Goal: Find specific page/section: Find specific page/section

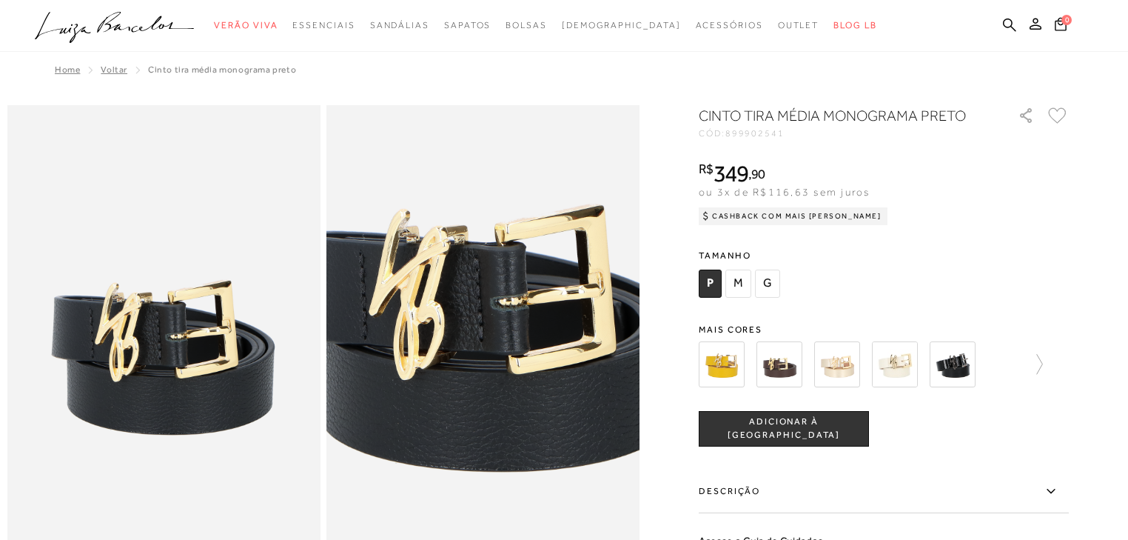
click at [1001, 19] on ul ".a{fill-rule:evenodd;} Verão Viva Em alta Favoritos das Influenciadoras Apostas…" at bounding box center [553, 25] width 1037 height 27
click at [1008, 24] on icon at bounding box center [1009, 25] width 13 height 14
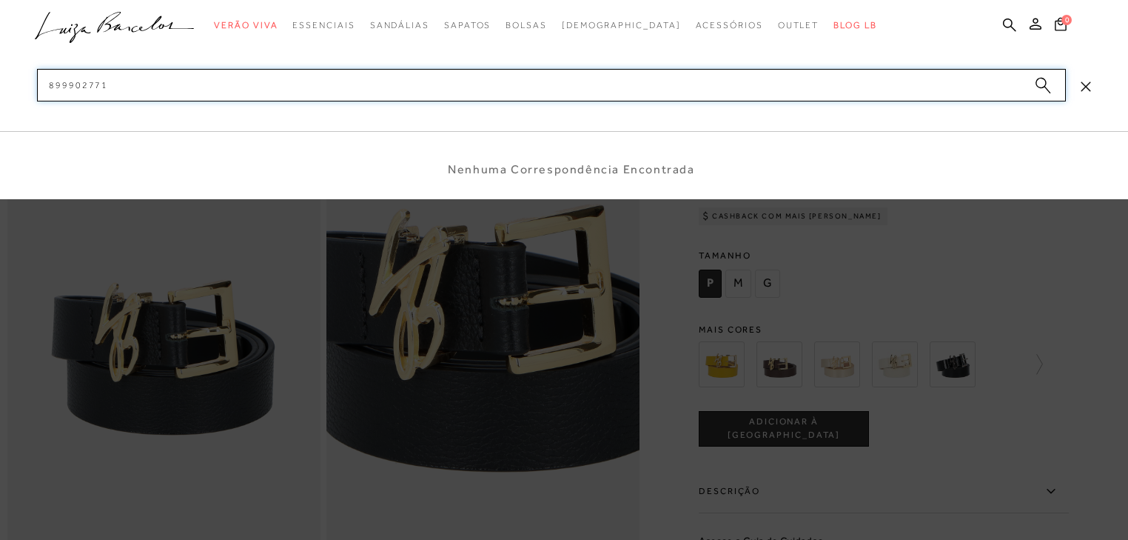
type input "89990277"
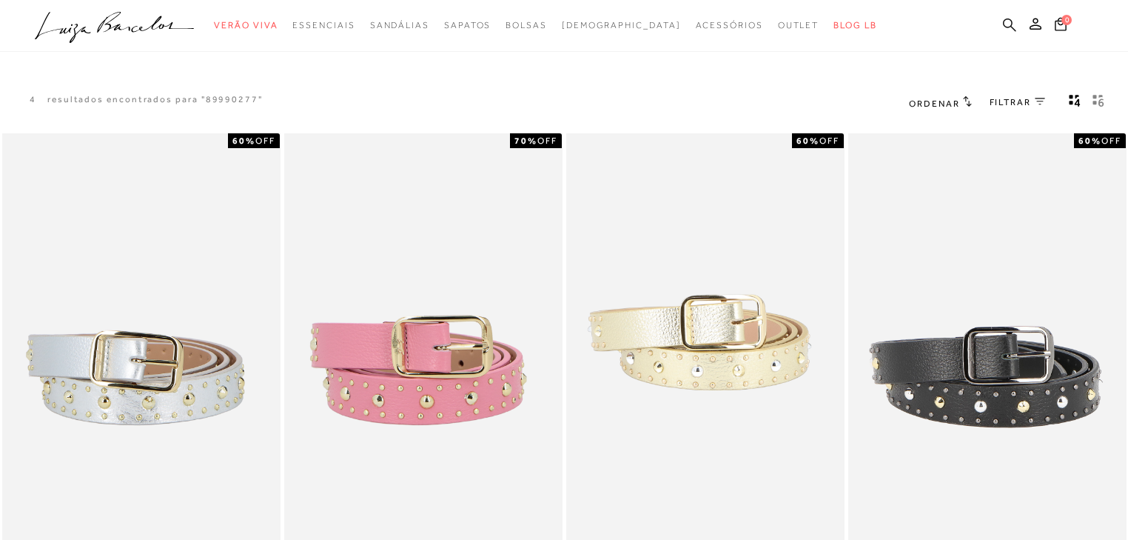
click at [1004, 21] on icon at bounding box center [1009, 24] width 13 height 13
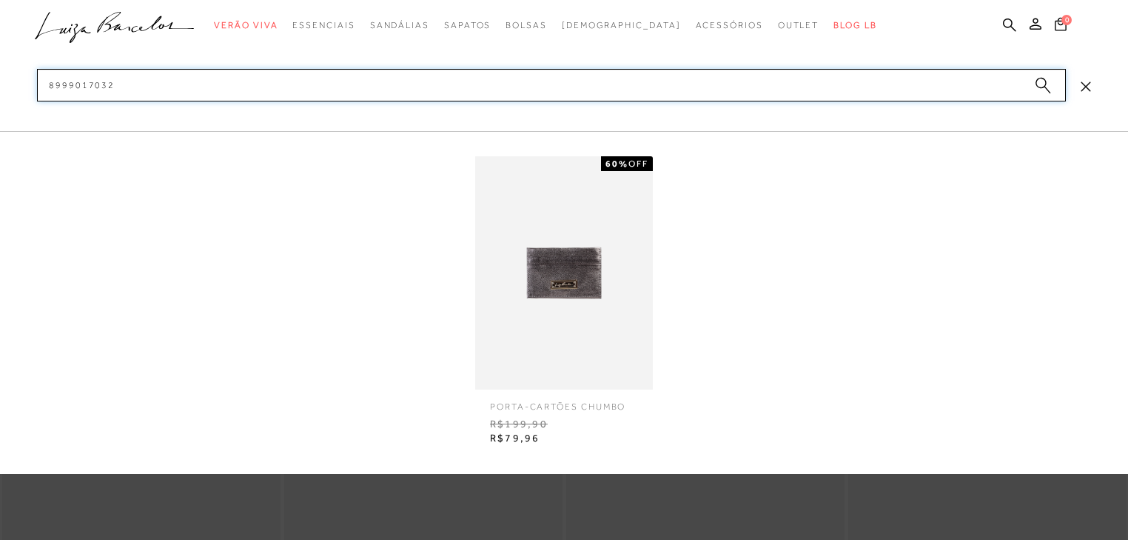
type input "8999017032"
click at [521, 302] on img at bounding box center [564, 272] width 178 height 233
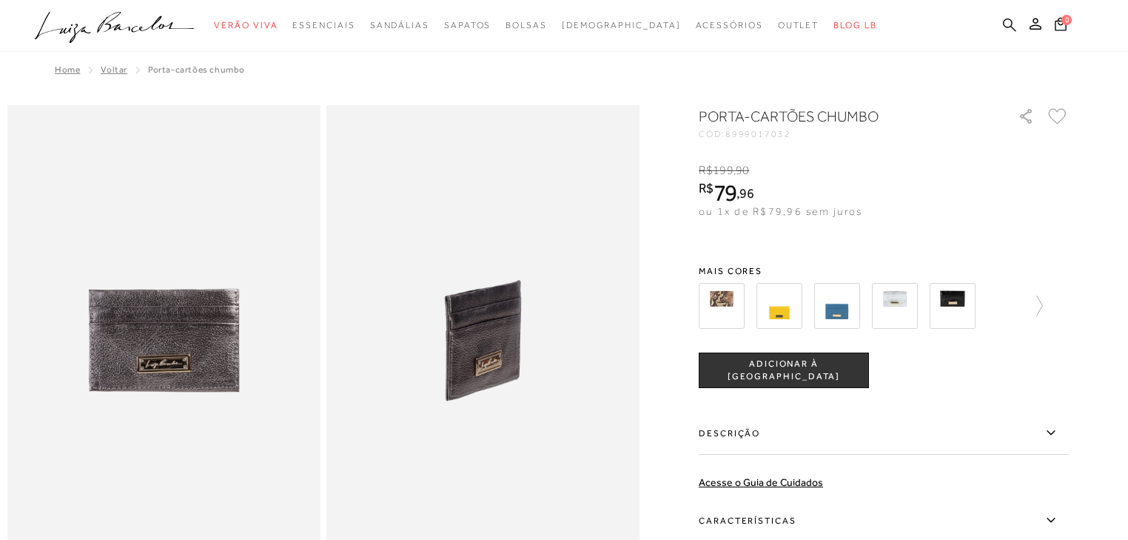
click at [1013, 21] on icon at bounding box center [1009, 25] width 13 height 14
click at [1003, 18] on icon at bounding box center [1009, 25] width 13 height 14
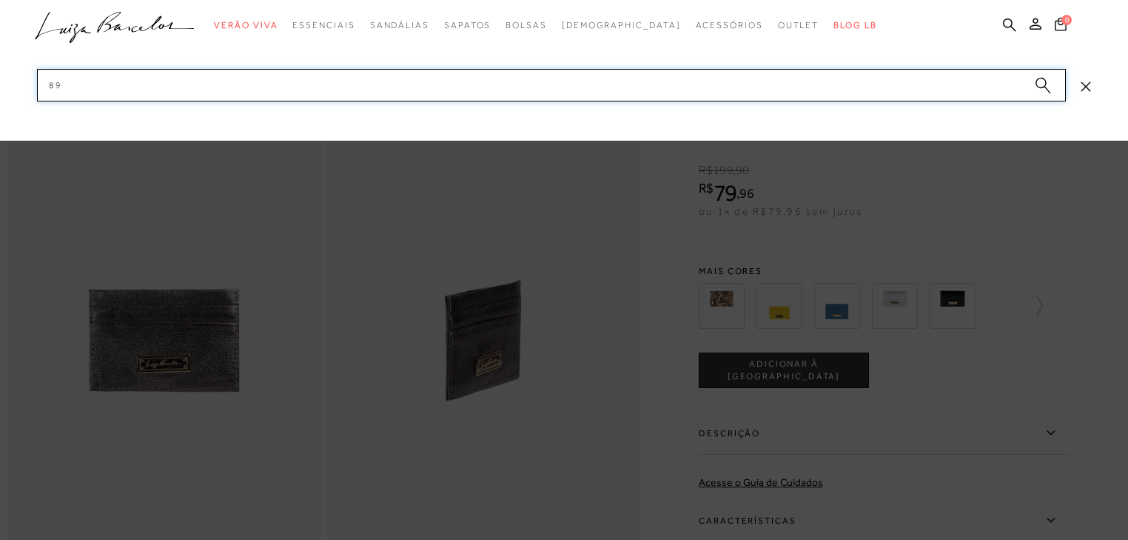
type input "8"
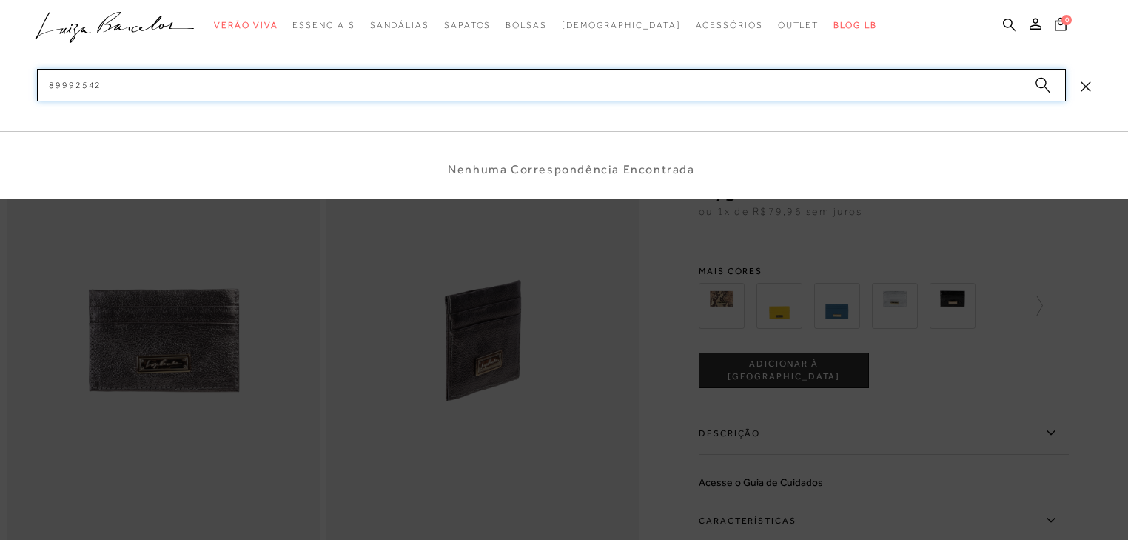
type input "899925421"
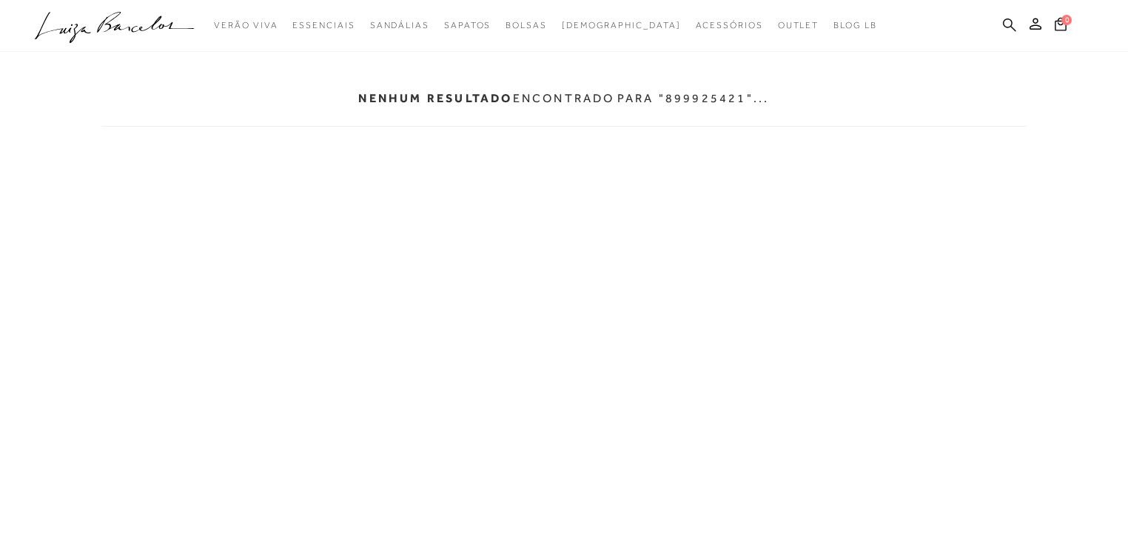
click at [1009, 25] on icon at bounding box center [1009, 25] width 13 height 14
click at [1013, 21] on icon at bounding box center [1009, 24] width 13 height 13
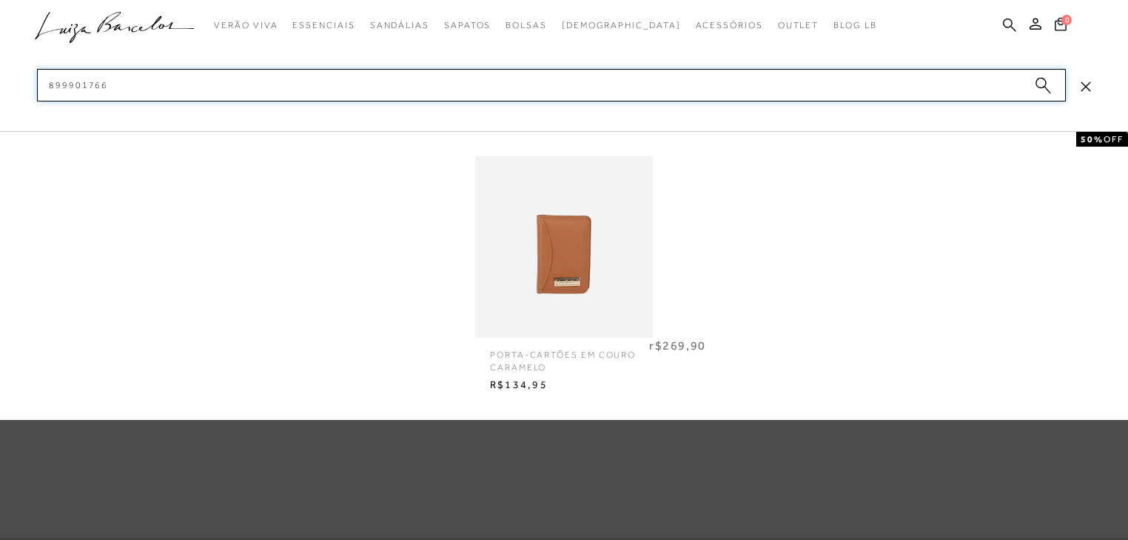
scroll to position [118, 0]
type input "899901766"
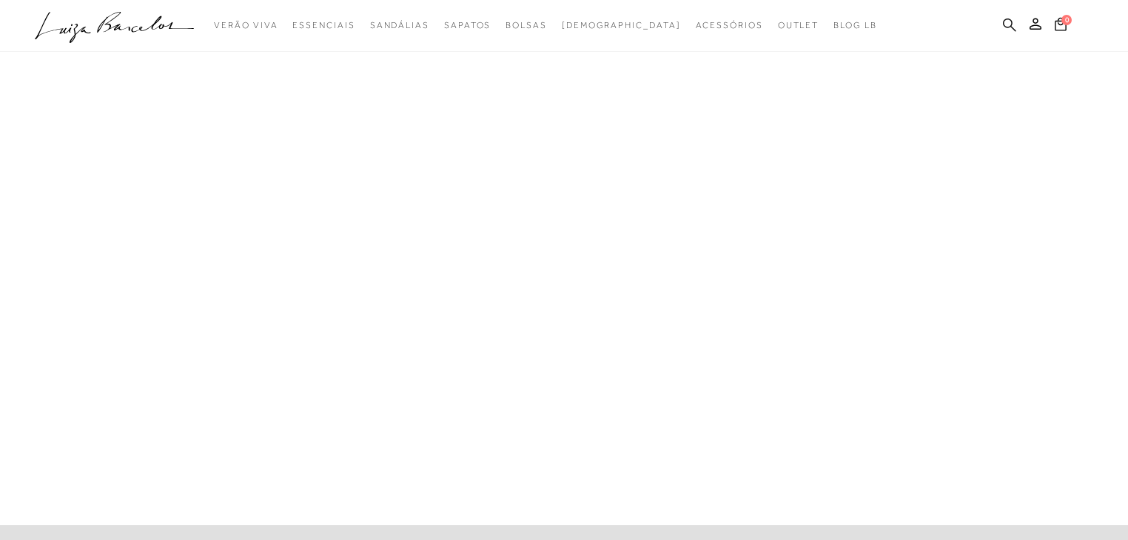
click at [1003, 19] on icon at bounding box center [1009, 25] width 13 height 14
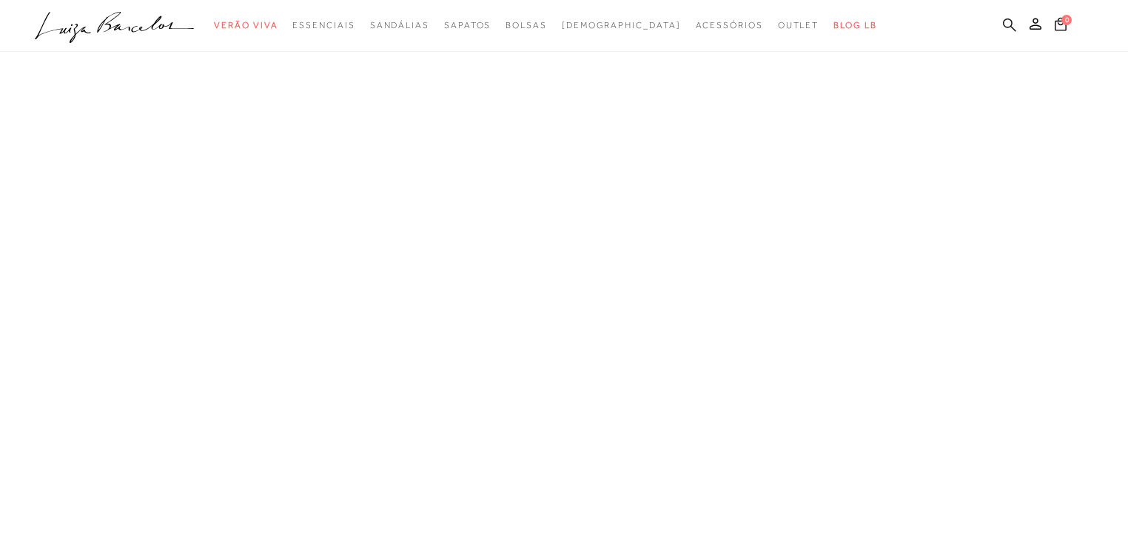
click at [1008, 21] on icon at bounding box center [1009, 25] width 13 height 14
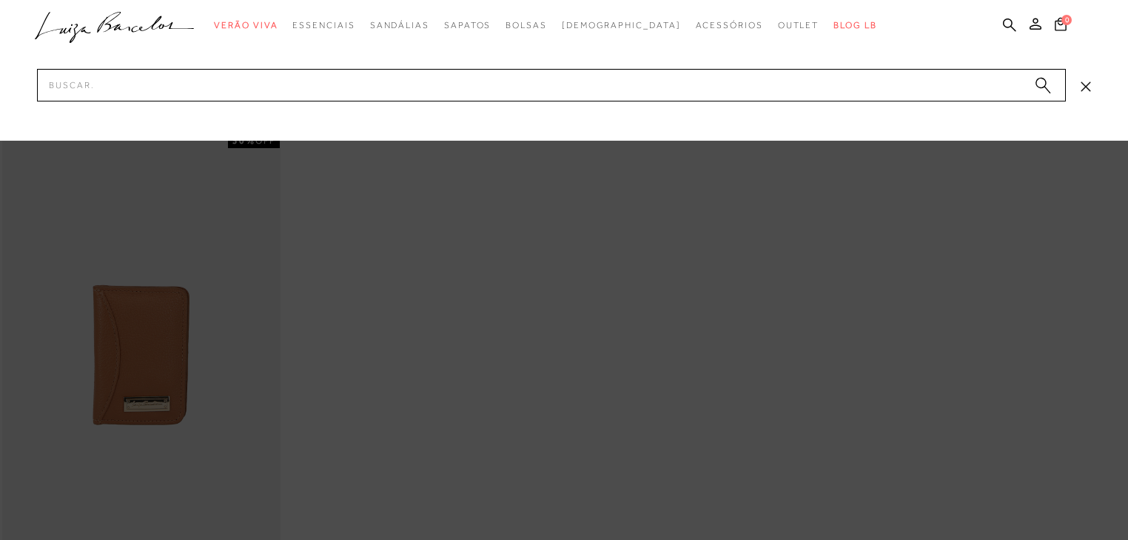
click at [547, 398] on div at bounding box center [564, 270] width 1128 height 540
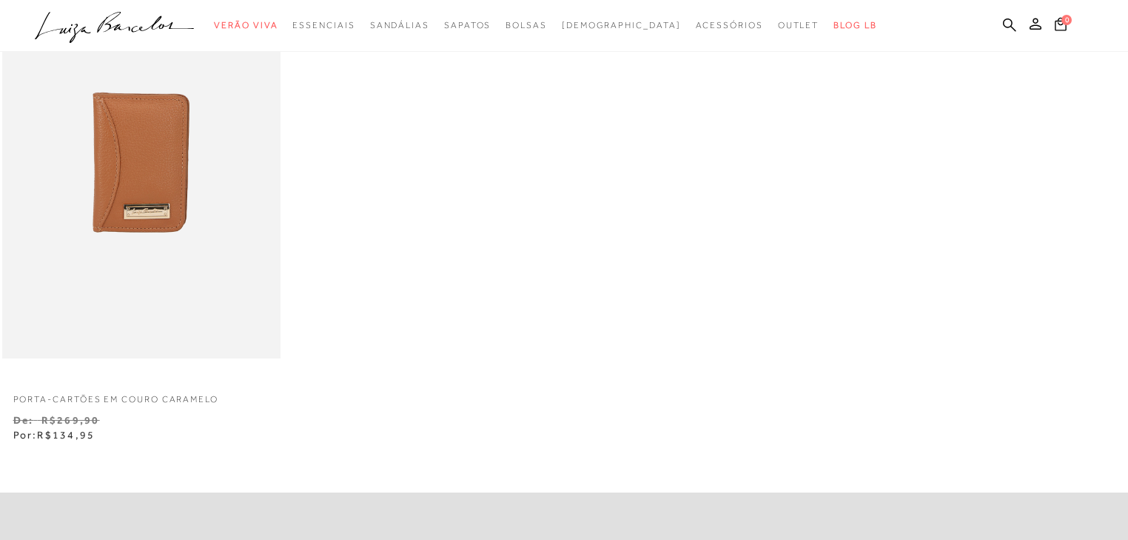
scroll to position [178, 0]
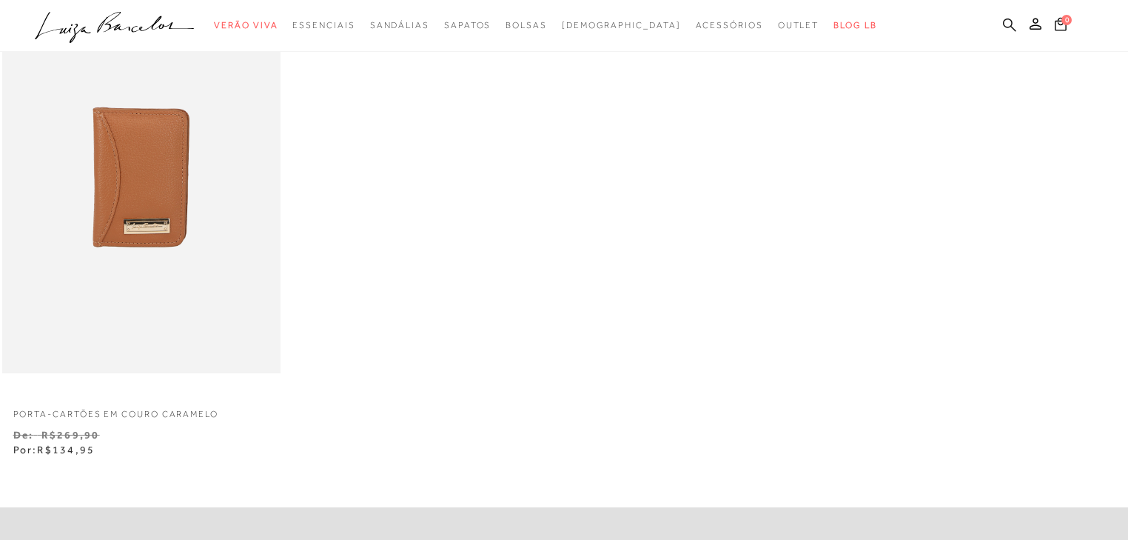
click at [1014, 27] on icon at bounding box center [1009, 25] width 13 height 14
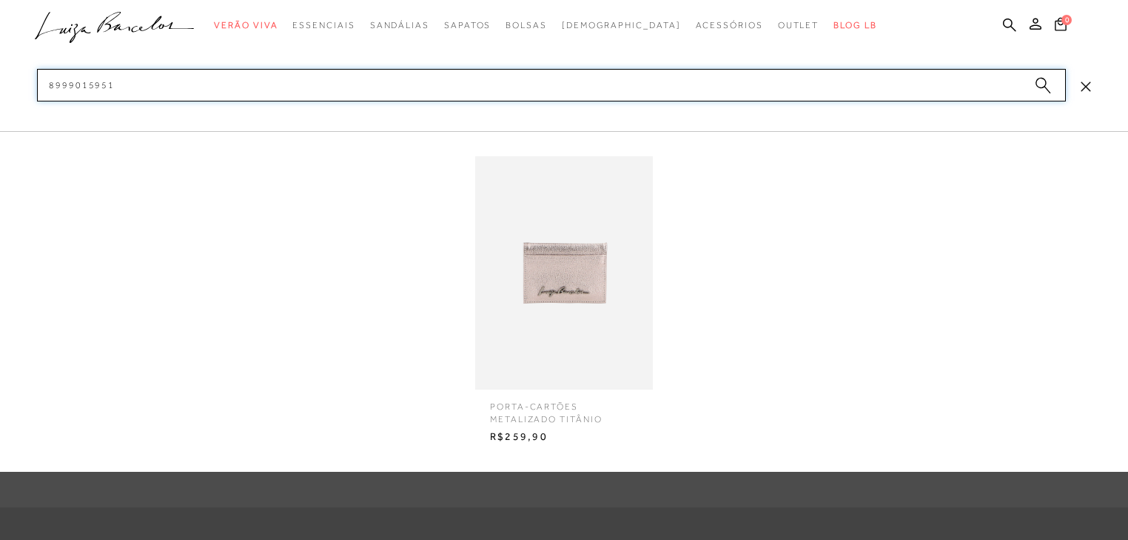
type input "8999015951"
